Goal: Use online tool/utility

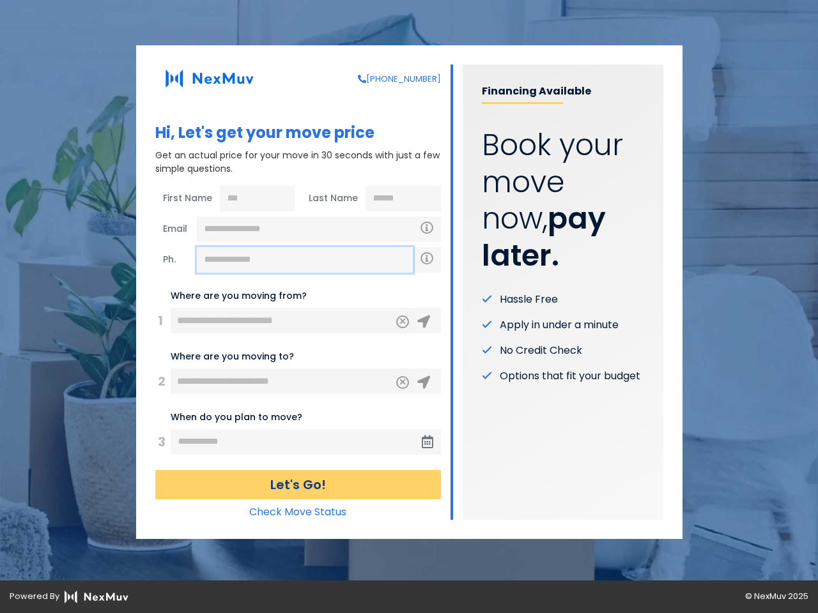
click at [305, 260] on input "text" at bounding box center [305, 260] width 216 height 26
click at [402, 322] on icon "Clear" at bounding box center [403, 319] width 8 height 11
click at [423, 322] on icon at bounding box center [423, 322] width 13 height 13
click at [402, 383] on icon "Clear" at bounding box center [403, 380] width 8 height 11
click at [423, 383] on icon at bounding box center [423, 382] width 13 height 13
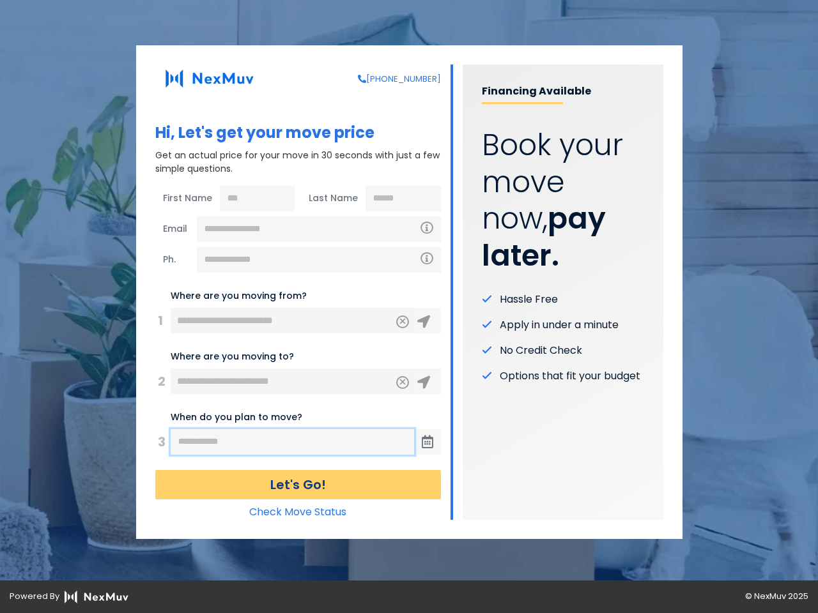
click at [293, 442] on input "text" at bounding box center [292, 442] width 243 height 26
click at [427, 442] on icon at bounding box center [427, 442] width 11 height 13
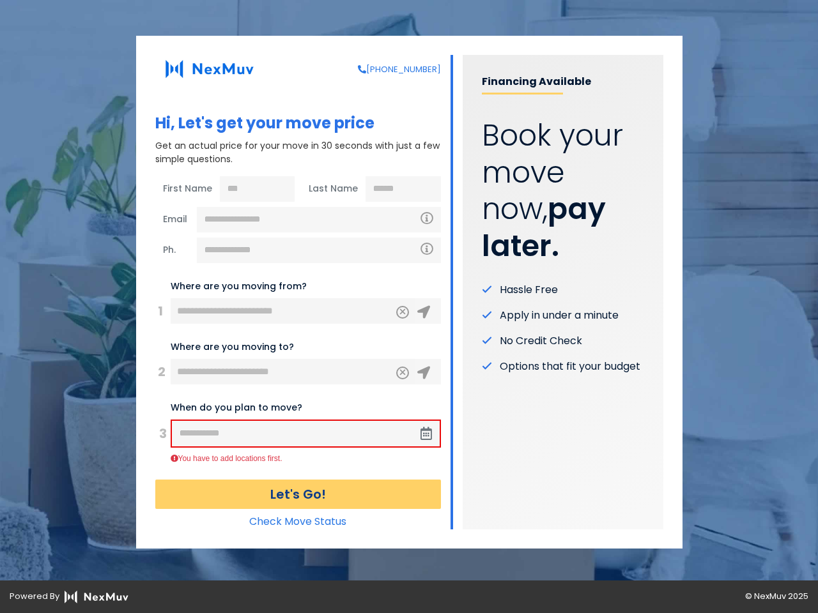
click at [298, 485] on button "Let's Go!" at bounding box center [298, 494] width 286 height 29
